Goal: Transaction & Acquisition: Purchase product/service

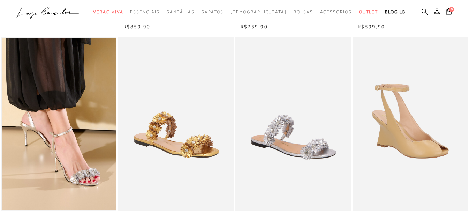
click at [65, 99] on img at bounding box center [59, 123] width 114 height 171
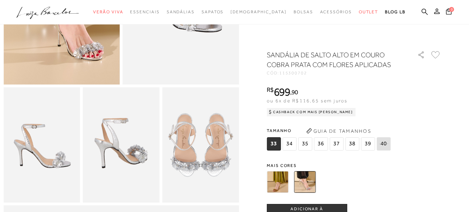
scroll to position [35, 0]
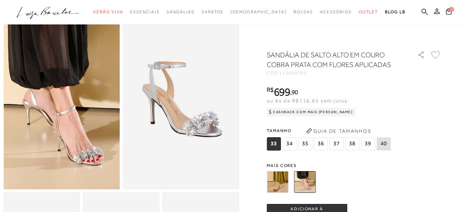
click at [292, 145] on span "34" at bounding box center [290, 143] width 14 height 13
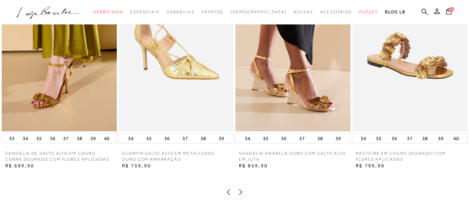
scroll to position [872, 0]
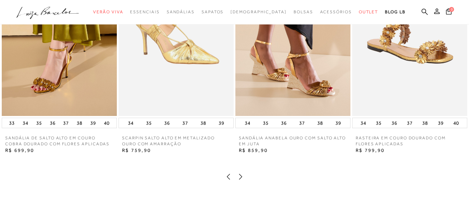
click at [242, 180] on icon at bounding box center [240, 176] width 7 height 7
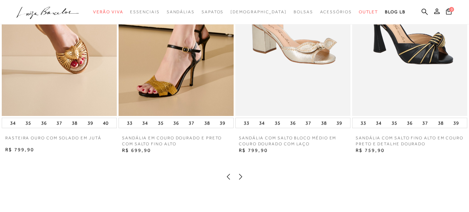
click at [242, 180] on icon at bounding box center [240, 176] width 7 height 7
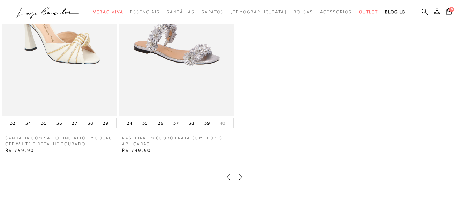
click at [226, 180] on icon at bounding box center [228, 176] width 7 height 7
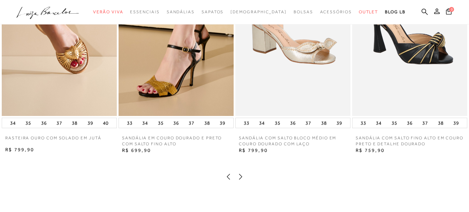
click at [242, 180] on icon at bounding box center [240, 176] width 7 height 7
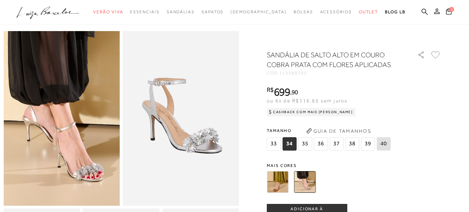
scroll to position [0, 0]
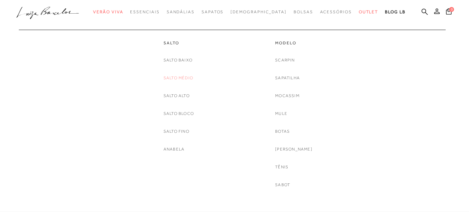
click at [179, 77] on link "Salto Médio" at bounding box center [179, 77] width 30 height 7
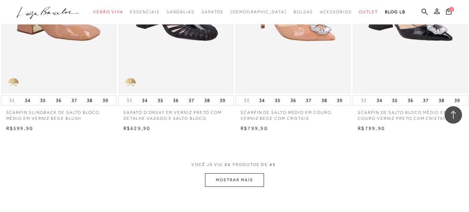
scroll to position [1304, 0]
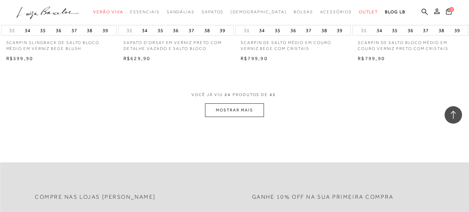
click at [235, 111] on button "MOSTRAR MAIS" at bounding box center [234, 110] width 59 height 14
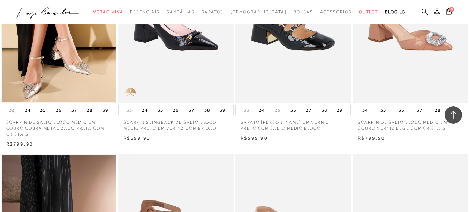
scroll to position [879, 0]
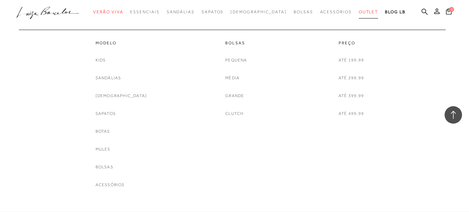
click at [359, 11] on span "Outlet" at bounding box center [369, 11] width 20 height 5
click at [110, 131] on link "Botas" at bounding box center [103, 131] width 15 height 7
click at [113, 131] on div at bounding box center [234, 106] width 469 height 212
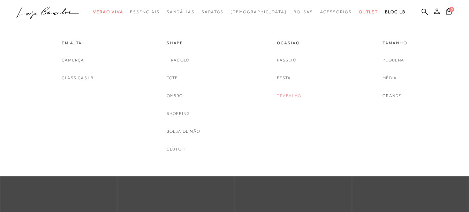
click at [292, 95] on link "Trabalho" at bounding box center [289, 95] width 24 height 7
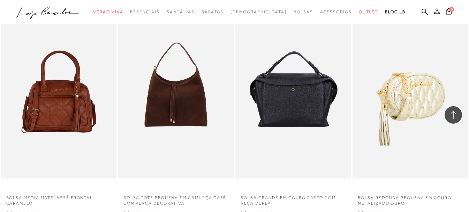
scroll to position [942, 0]
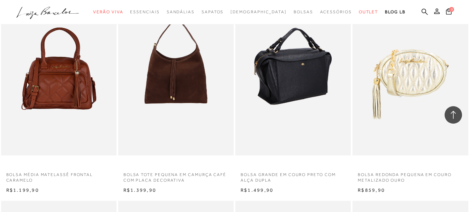
click at [306, 90] on img at bounding box center [293, 68] width 115 height 173
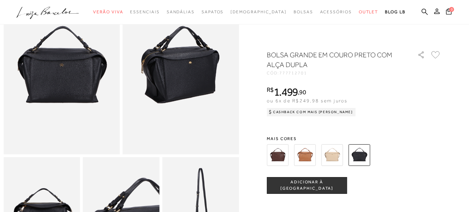
click at [276, 157] on img at bounding box center [278, 155] width 22 height 22
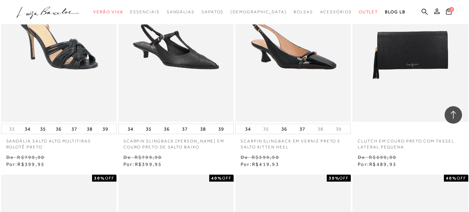
scroll to position [523, 0]
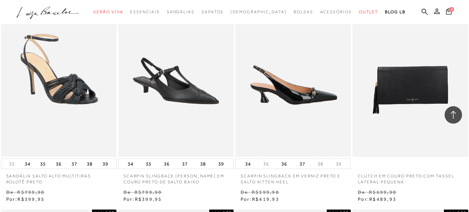
click at [308, 97] on img at bounding box center [293, 69] width 115 height 173
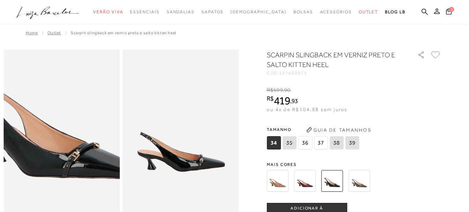
click at [72, 167] on img at bounding box center [50, 108] width 233 height 349
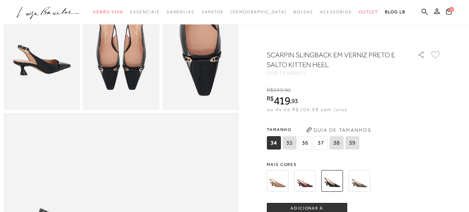
scroll to position [244, 0]
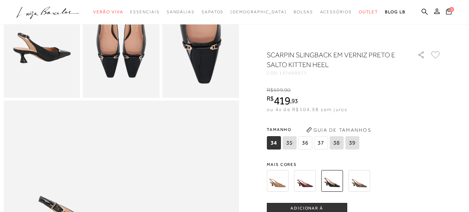
click at [311, 184] on img at bounding box center [305, 181] width 22 height 22
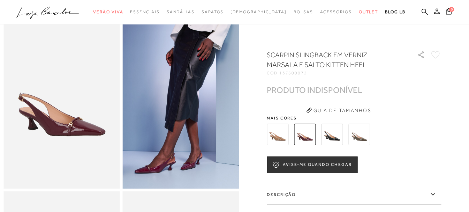
scroll to position [35, 0]
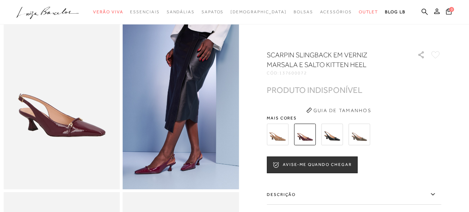
click at [284, 135] on img at bounding box center [278, 135] width 22 height 22
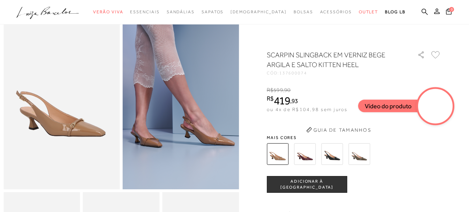
click at [364, 131] on button "Guia de Tamanhos" at bounding box center [339, 129] width 70 height 11
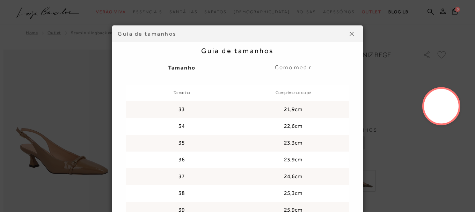
click at [179, 128] on td "34" at bounding box center [181, 126] width 111 height 17
click at [347, 31] on button at bounding box center [351, 33] width 11 height 11
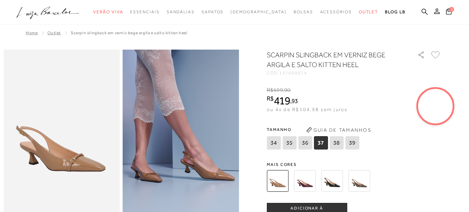
click at [335, 179] on img at bounding box center [332, 181] width 22 height 22
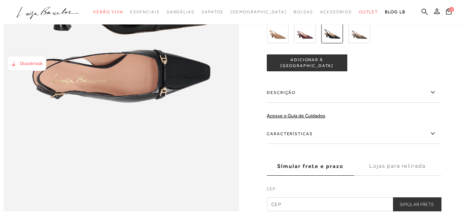
scroll to position [489, 0]
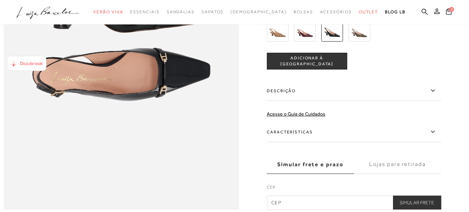
click at [434, 95] on icon at bounding box center [433, 90] width 8 height 9
click at [0, 0] on input "Descrição" at bounding box center [0, 0] width 0 height 0
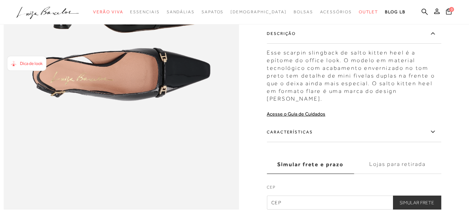
click at [434, 136] on icon at bounding box center [433, 131] width 8 height 9
click at [0, 0] on input "Características" at bounding box center [0, 0] width 0 height 0
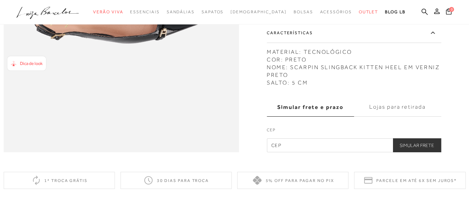
scroll to position [454, 0]
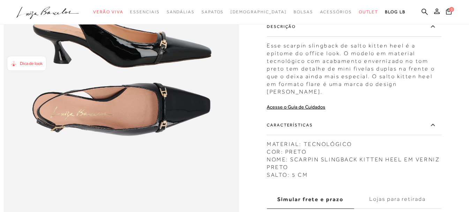
click at [29, 62] on span "Dica de look" at bounding box center [31, 63] width 23 height 5
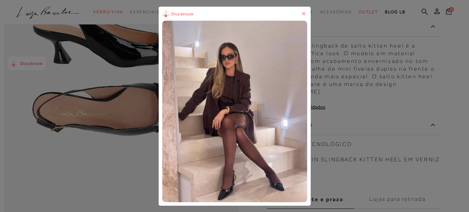
click at [305, 13] on icon at bounding box center [303, 13] width 3 height 3
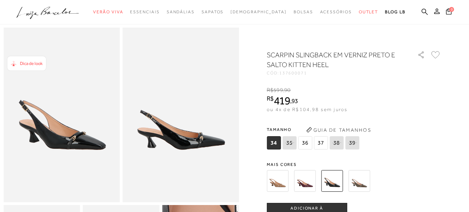
scroll to position [0, 0]
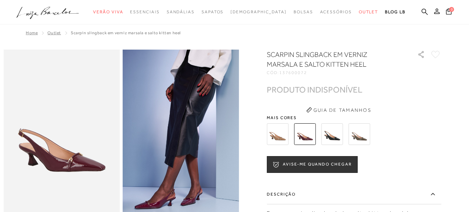
scroll to position [244, 0]
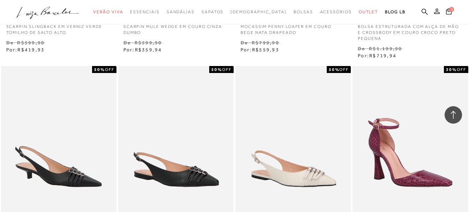
scroll to position [1004, 0]
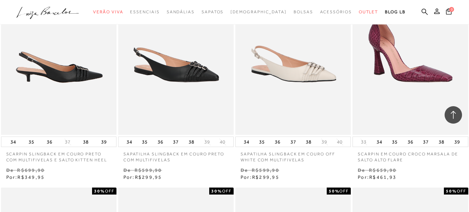
click at [68, 67] on img at bounding box center [59, 47] width 115 height 173
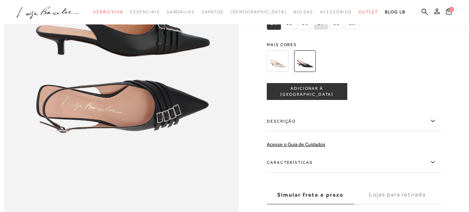
scroll to position [489, 0]
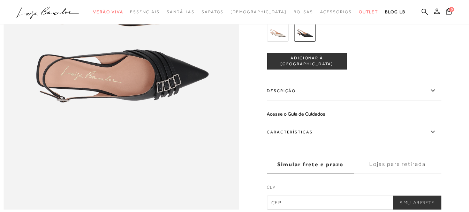
click at [435, 91] on icon at bounding box center [433, 90] width 4 height 2
click at [0, 0] on input "Descrição" at bounding box center [0, 0] width 0 height 0
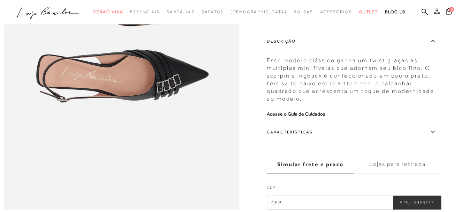
click at [303, 142] on label "Características" at bounding box center [354, 132] width 174 height 20
click at [0, 0] on input "Características" at bounding box center [0, 0] width 0 height 0
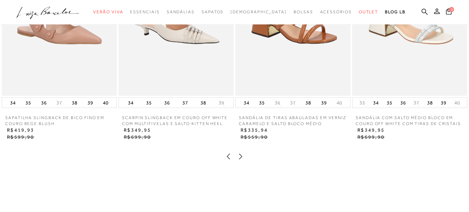
scroll to position [872, 0]
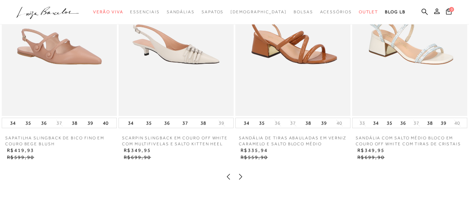
click at [239, 180] on icon at bounding box center [240, 176] width 7 height 7
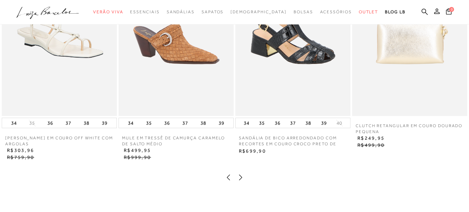
click at [241, 180] on icon at bounding box center [240, 177] width 3 height 6
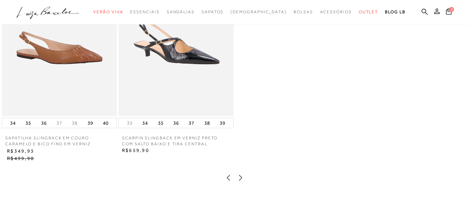
click at [241, 180] on icon at bounding box center [240, 178] width 3 height 6
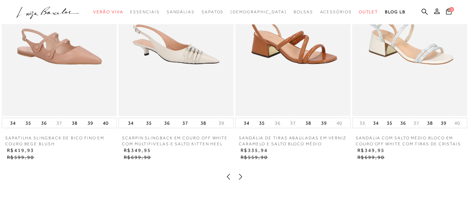
click at [241, 180] on icon at bounding box center [240, 176] width 7 height 7
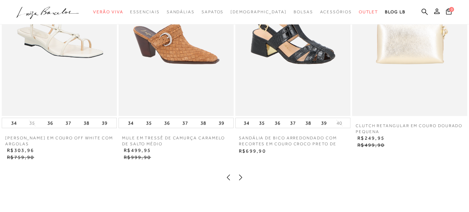
click at [241, 180] on icon at bounding box center [240, 177] width 3 height 6
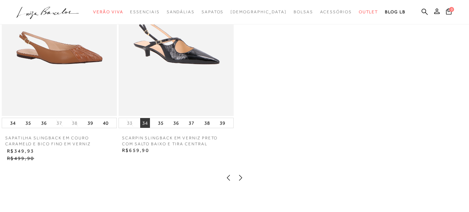
click at [146, 128] on button "34" at bounding box center [145, 123] width 10 height 10
click at [180, 78] on img at bounding box center [176, 29] width 115 height 173
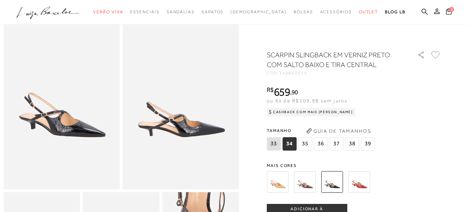
click at [364, 182] on img at bounding box center [360, 182] width 22 height 22
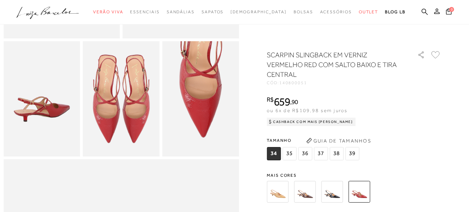
scroll to position [174, 0]
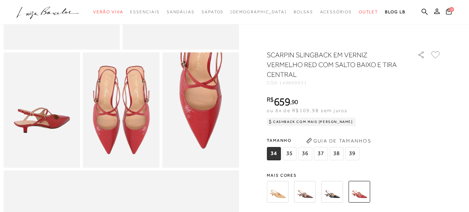
click at [307, 194] on img at bounding box center [305, 192] width 22 height 22
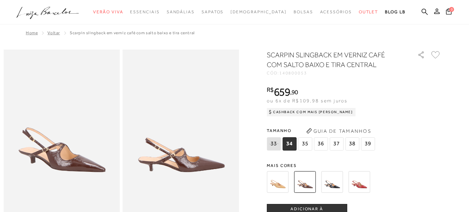
scroll to position [174, 0]
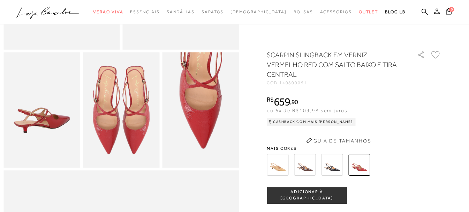
scroll to position [35, 0]
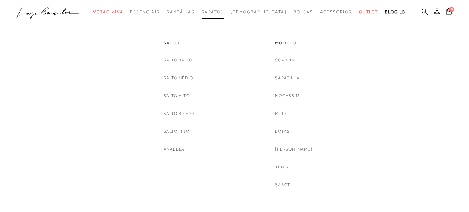
click at [220, 14] on span "Sapatos" at bounding box center [213, 11] width 22 height 5
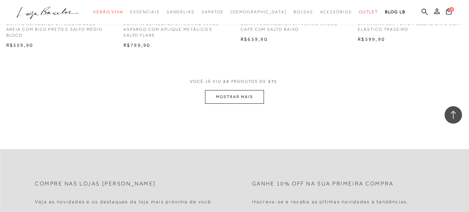
scroll to position [1326, 0]
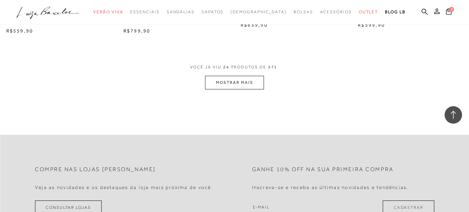
click at [235, 84] on button "MOSTRAR MAIS" at bounding box center [234, 83] width 59 height 14
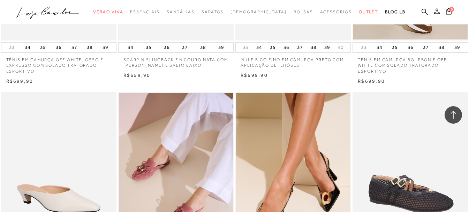
scroll to position [1291, 0]
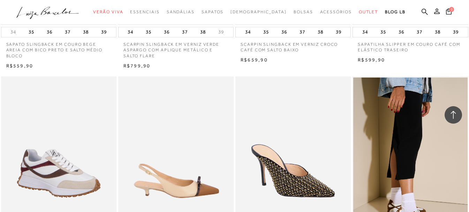
click at [187, 183] on img at bounding box center [176, 162] width 115 height 173
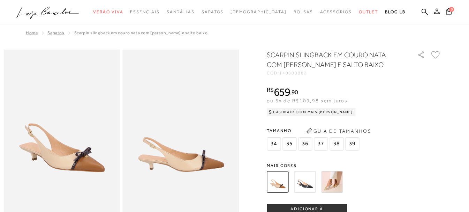
click at [311, 183] on img at bounding box center [305, 182] width 22 height 22
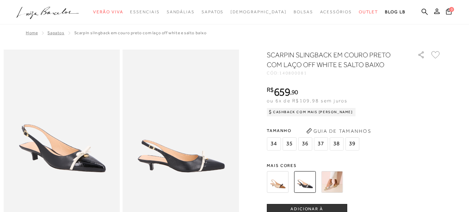
click at [338, 185] on img at bounding box center [332, 182] width 22 height 22
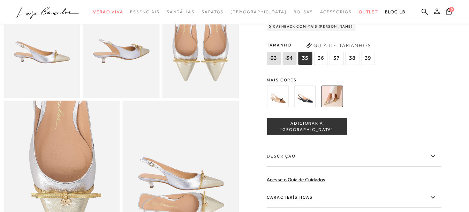
scroll to position [279, 0]
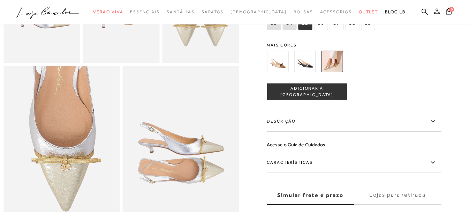
click at [435, 126] on icon at bounding box center [433, 121] width 8 height 9
click at [0, 0] on input "Descrição" at bounding box center [0, 0] width 0 height 0
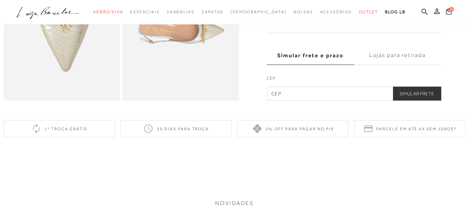
scroll to position [349, 0]
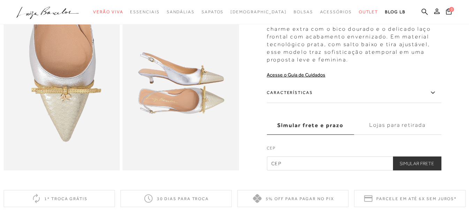
click at [312, 103] on label "Características" at bounding box center [354, 93] width 174 height 20
click at [0, 0] on input "Características" at bounding box center [0, 0] width 0 height 0
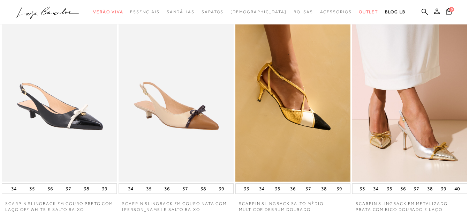
scroll to position [768, 0]
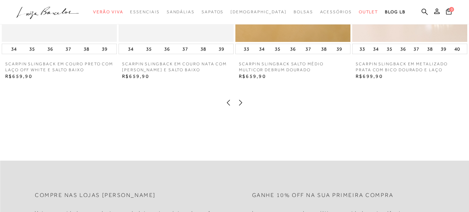
click at [239, 106] on icon at bounding box center [240, 102] width 7 height 7
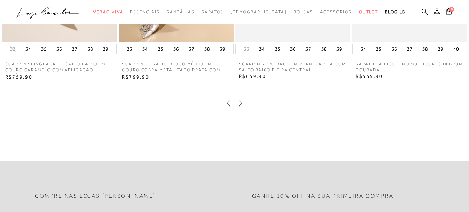
click at [240, 107] on icon at bounding box center [240, 103] width 7 height 7
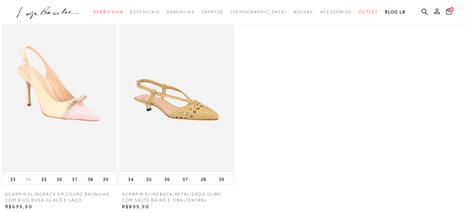
scroll to position [463, 0]
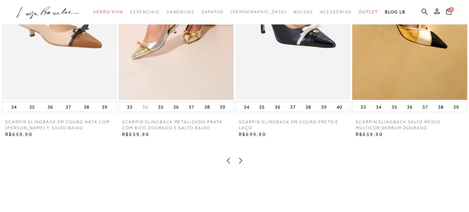
scroll to position [942, 0]
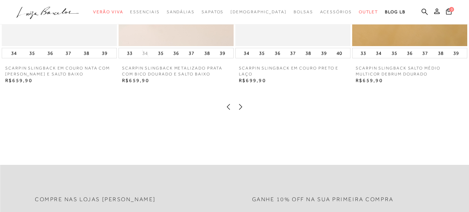
click at [241, 110] on icon at bounding box center [240, 106] width 7 height 7
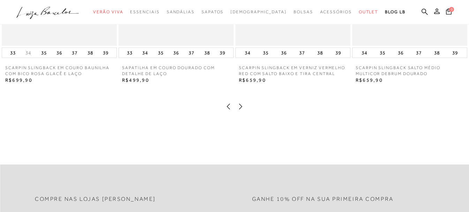
scroll to position [977, 0]
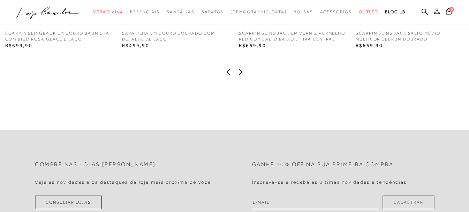
click at [240, 75] on icon at bounding box center [240, 71] width 7 height 7
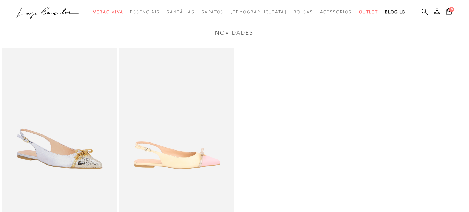
scroll to position [907, 0]
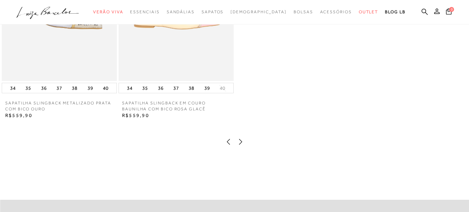
click at [240, 145] on icon at bounding box center [240, 141] width 7 height 7
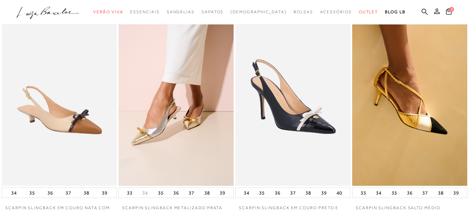
scroll to position [977, 0]
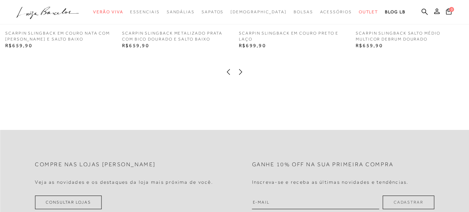
click at [242, 75] on icon at bounding box center [240, 71] width 7 height 7
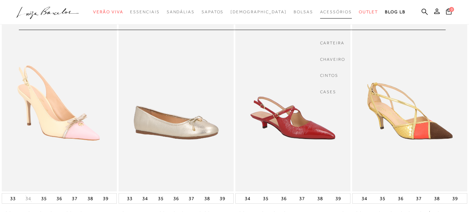
scroll to position [593, 0]
